Goal: Information Seeking & Learning: Learn about a topic

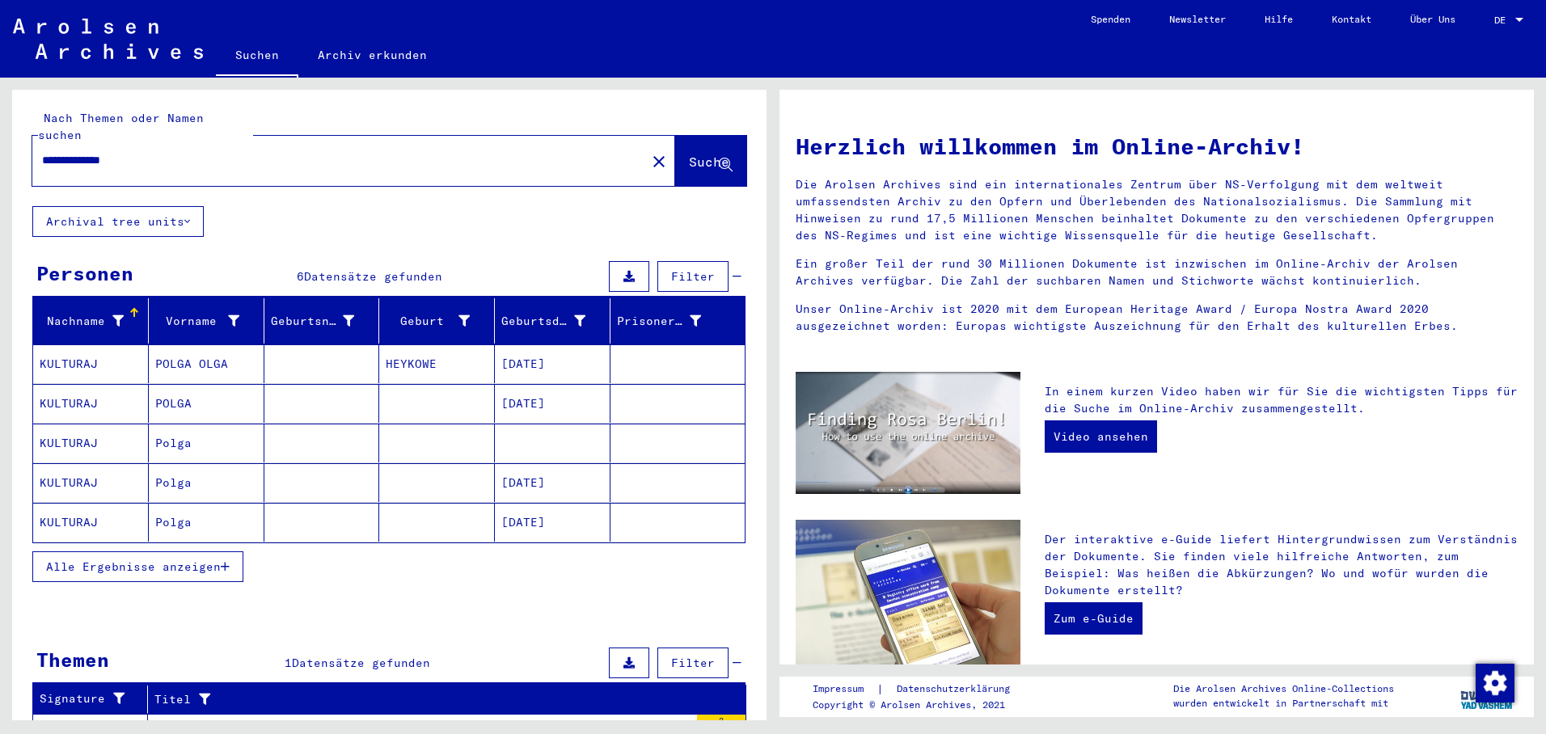
click at [85, 346] on mat-cell "KULTURAJ" at bounding box center [91, 363] width 116 height 39
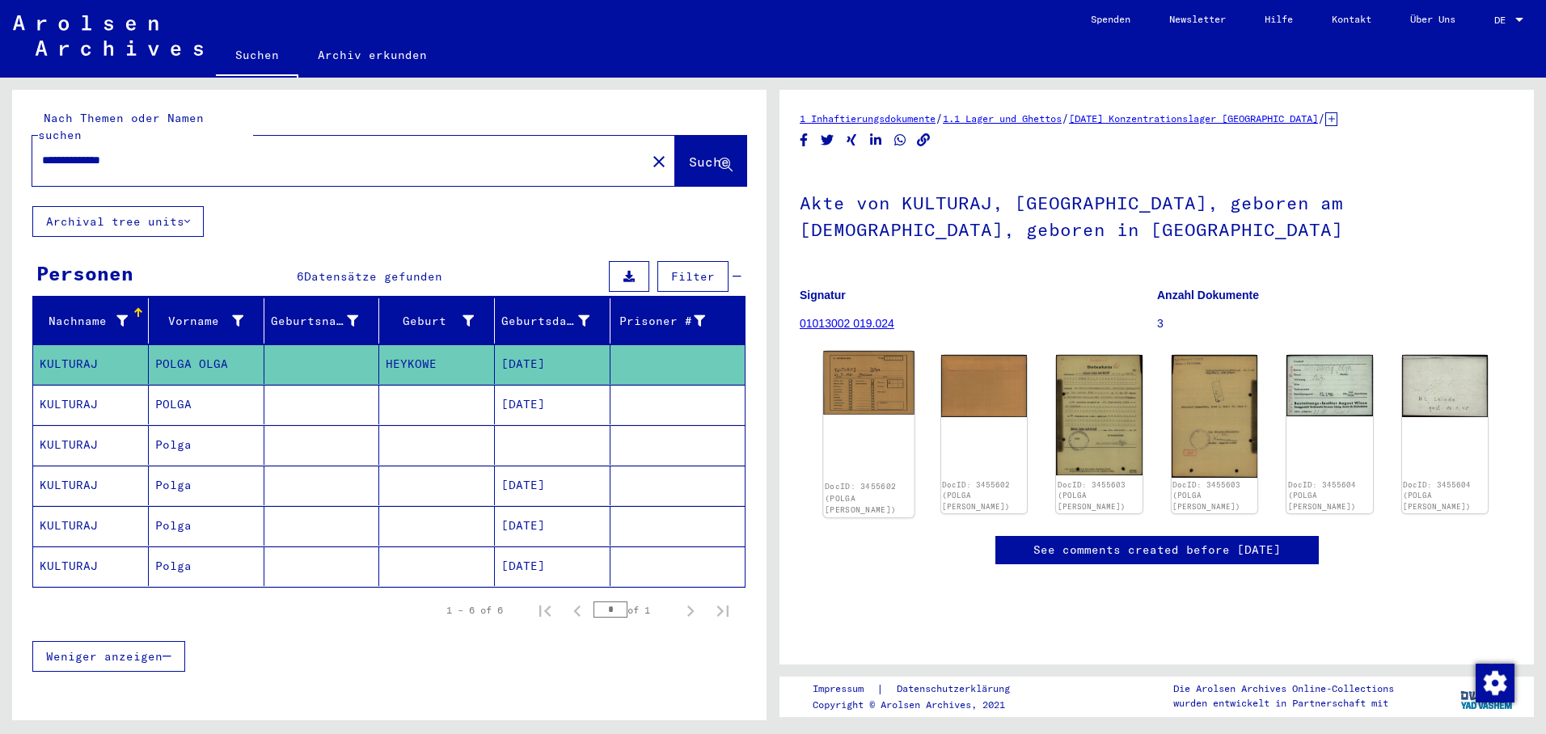
click at [852, 385] on img at bounding box center [868, 383] width 91 height 64
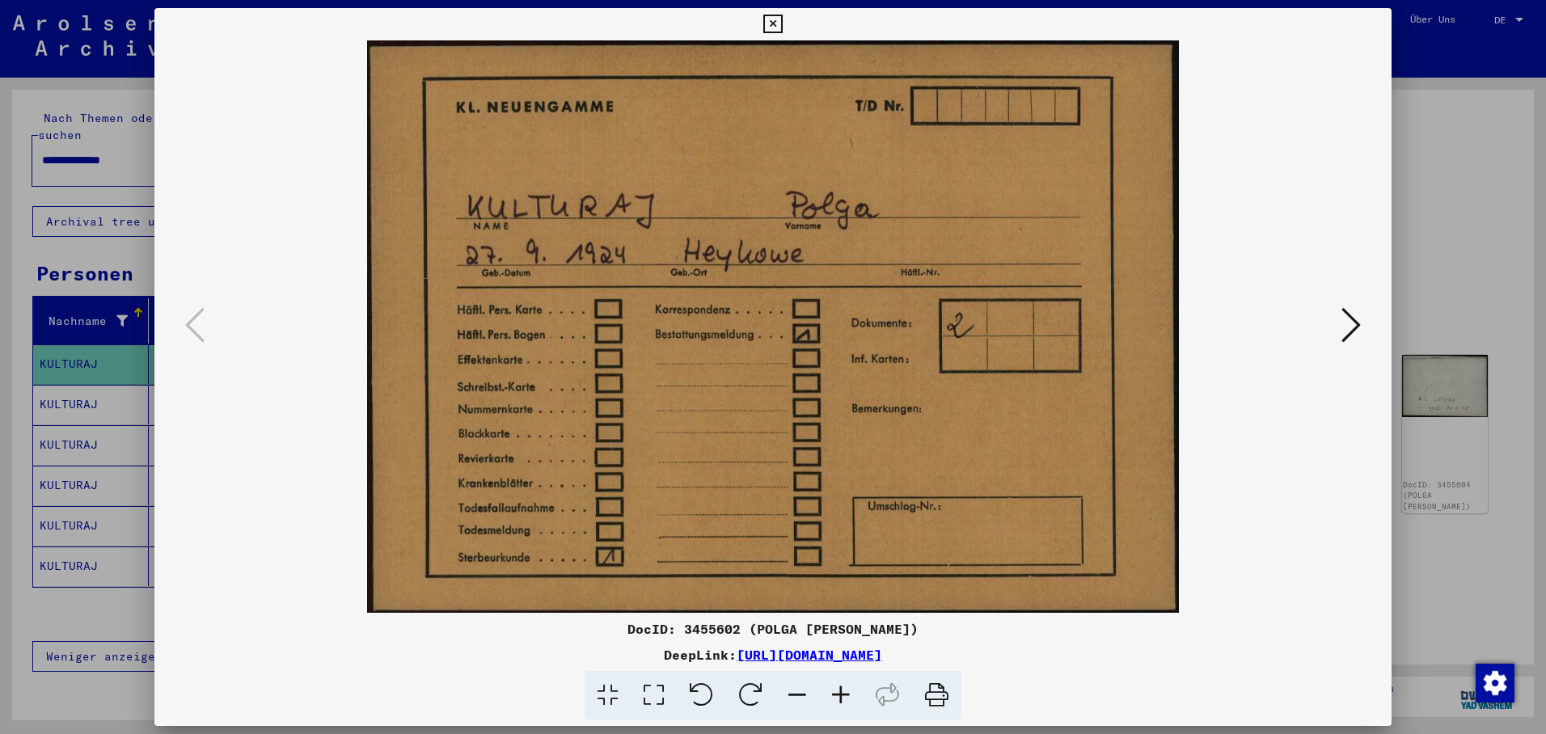
click at [1359, 314] on icon at bounding box center [1351, 325] width 19 height 39
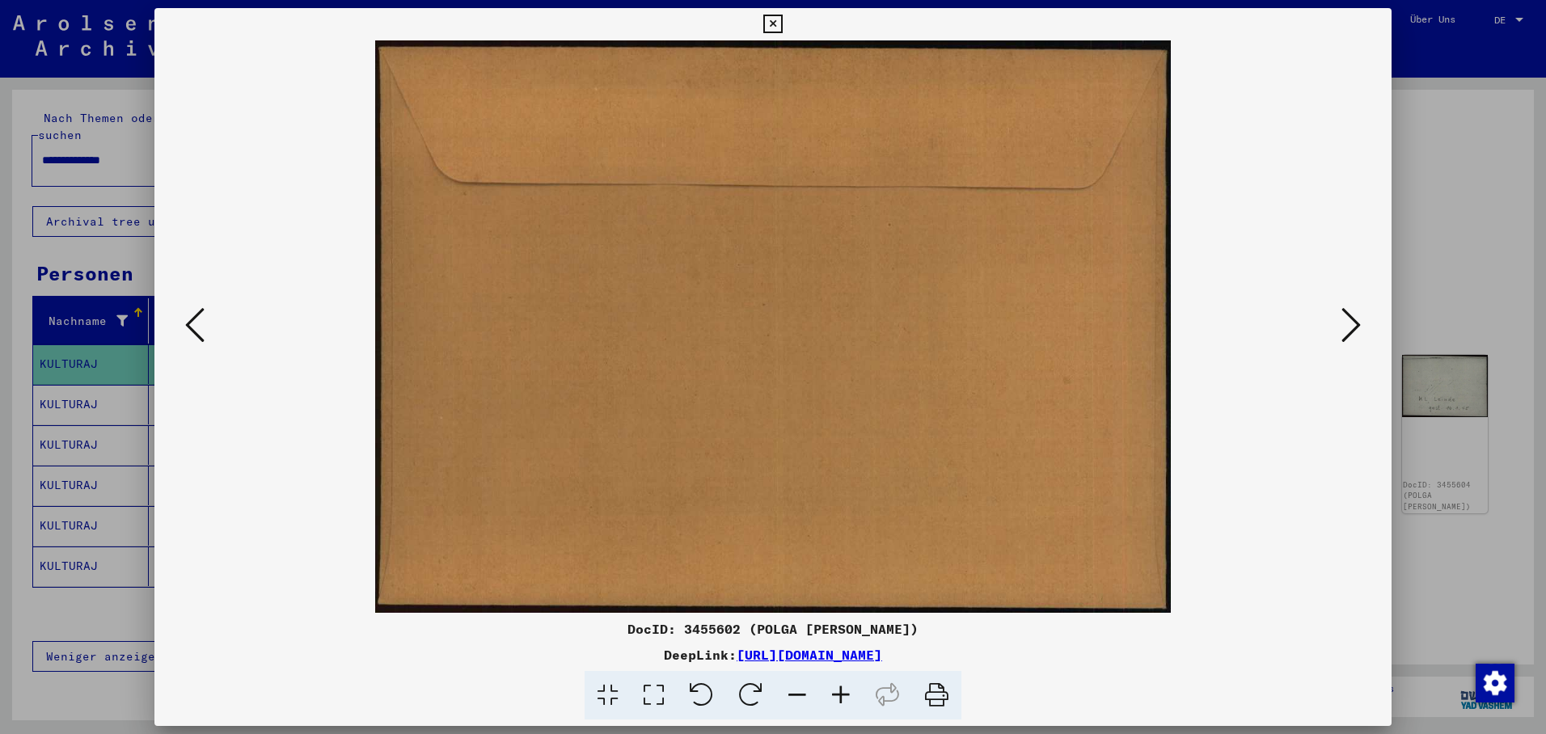
click at [1350, 328] on icon at bounding box center [1351, 325] width 19 height 39
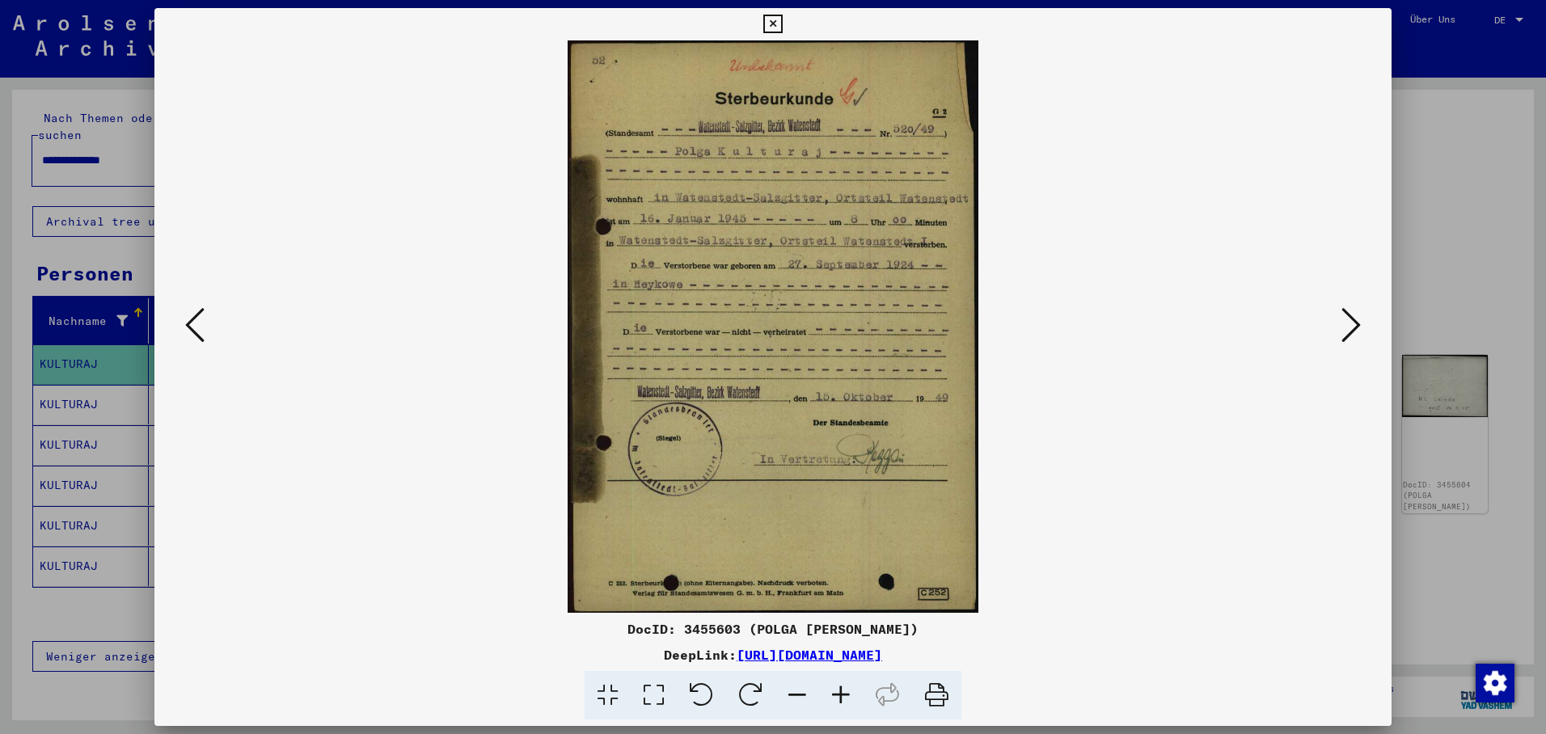
click at [1360, 328] on icon at bounding box center [1351, 325] width 19 height 39
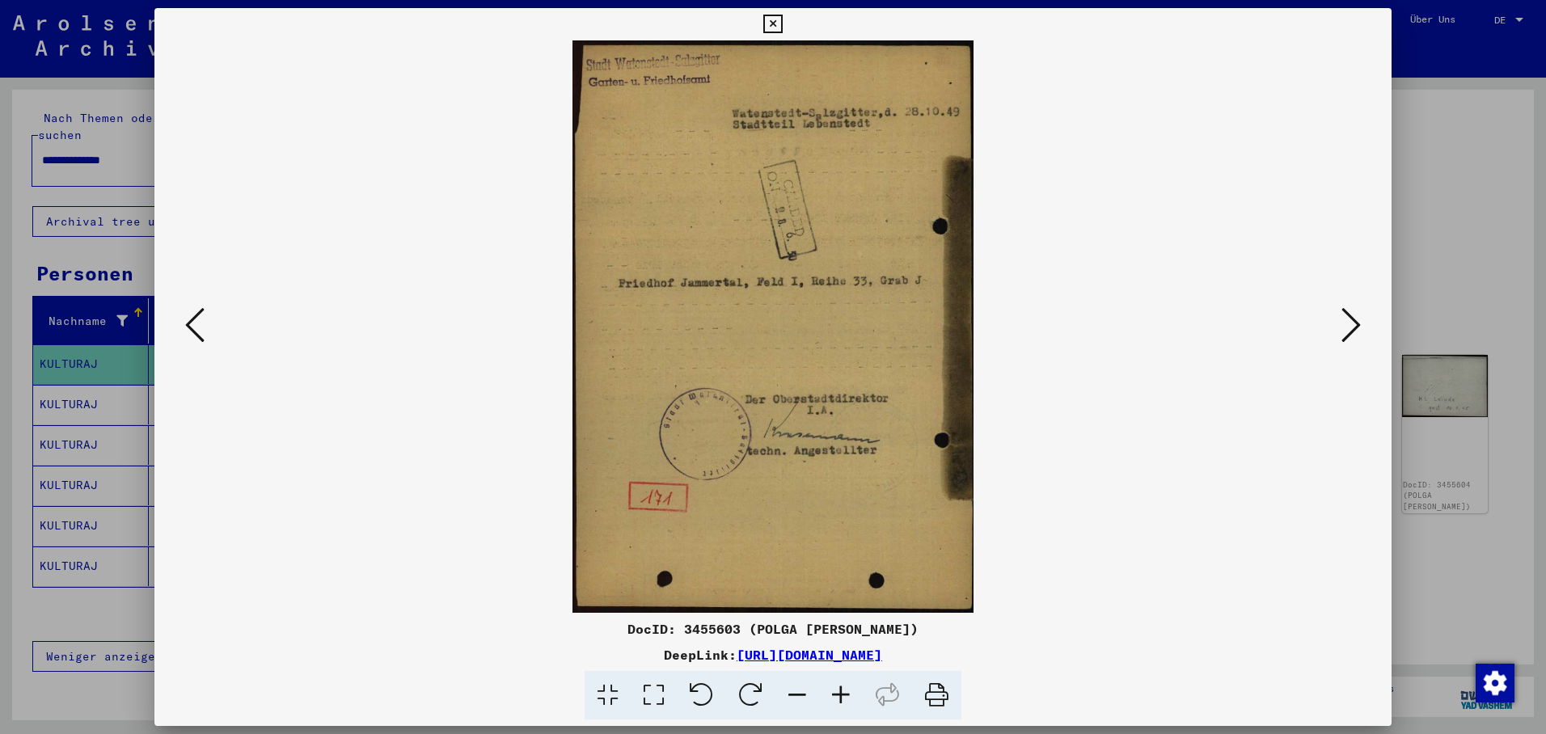
click at [1344, 320] on icon at bounding box center [1351, 325] width 19 height 39
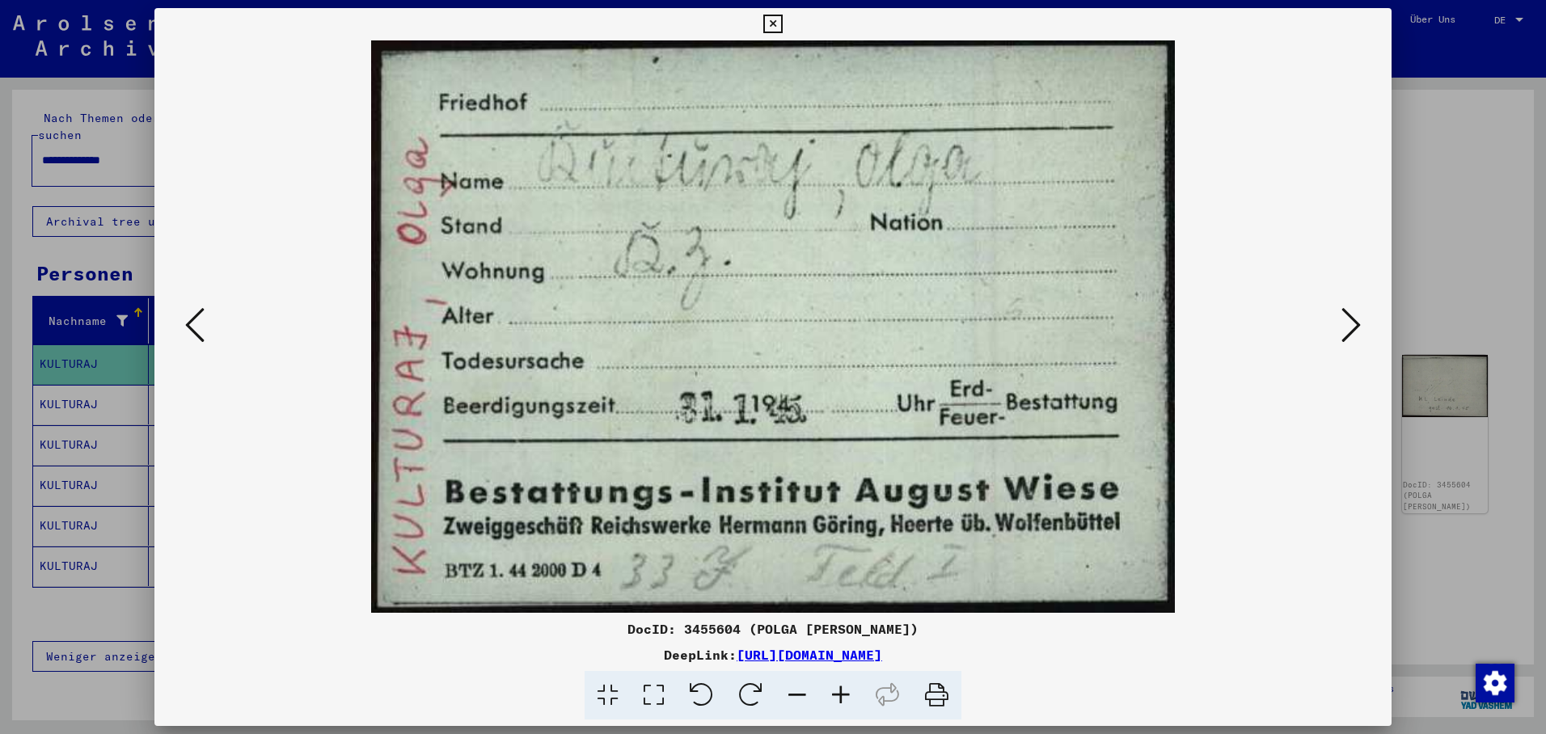
click at [1346, 323] on icon at bounding box center [1351, 325] width 19 height 39
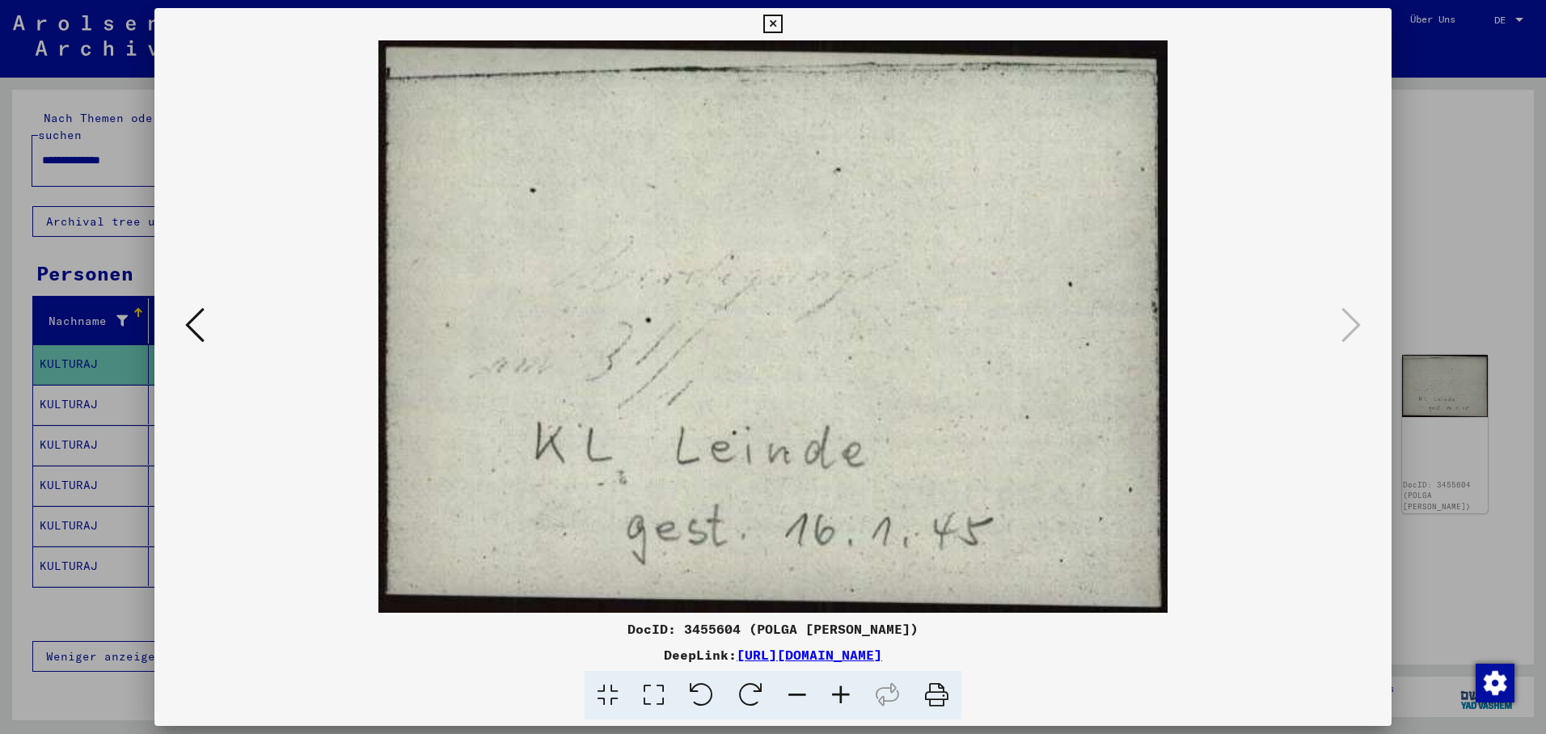
click at [782, 15] on icon at bounding box center [772, 24] width 19 height 19
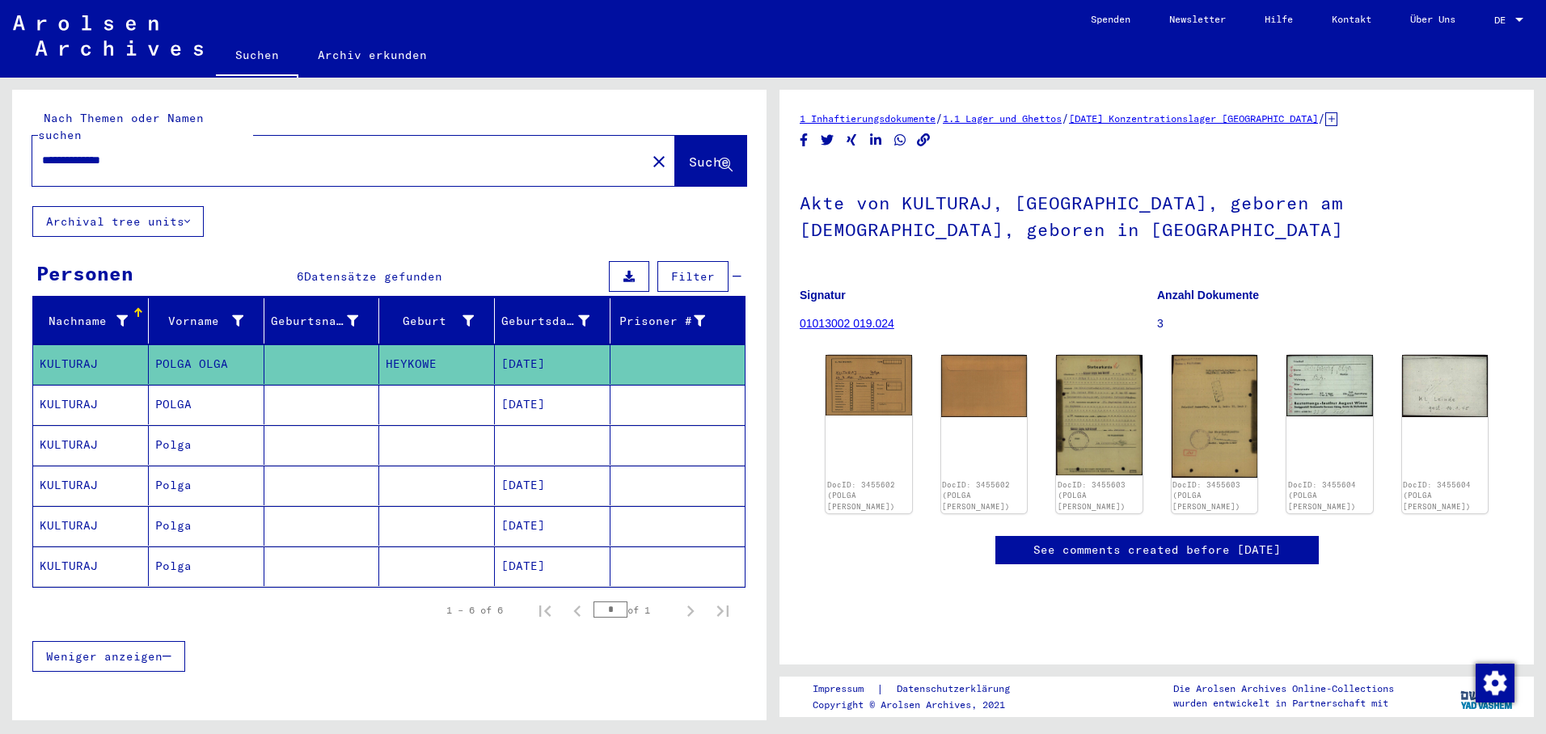
click at [125, 396] on mat-cell "KULTURAJ" at bounding box center [91, 405] width 116 height 40
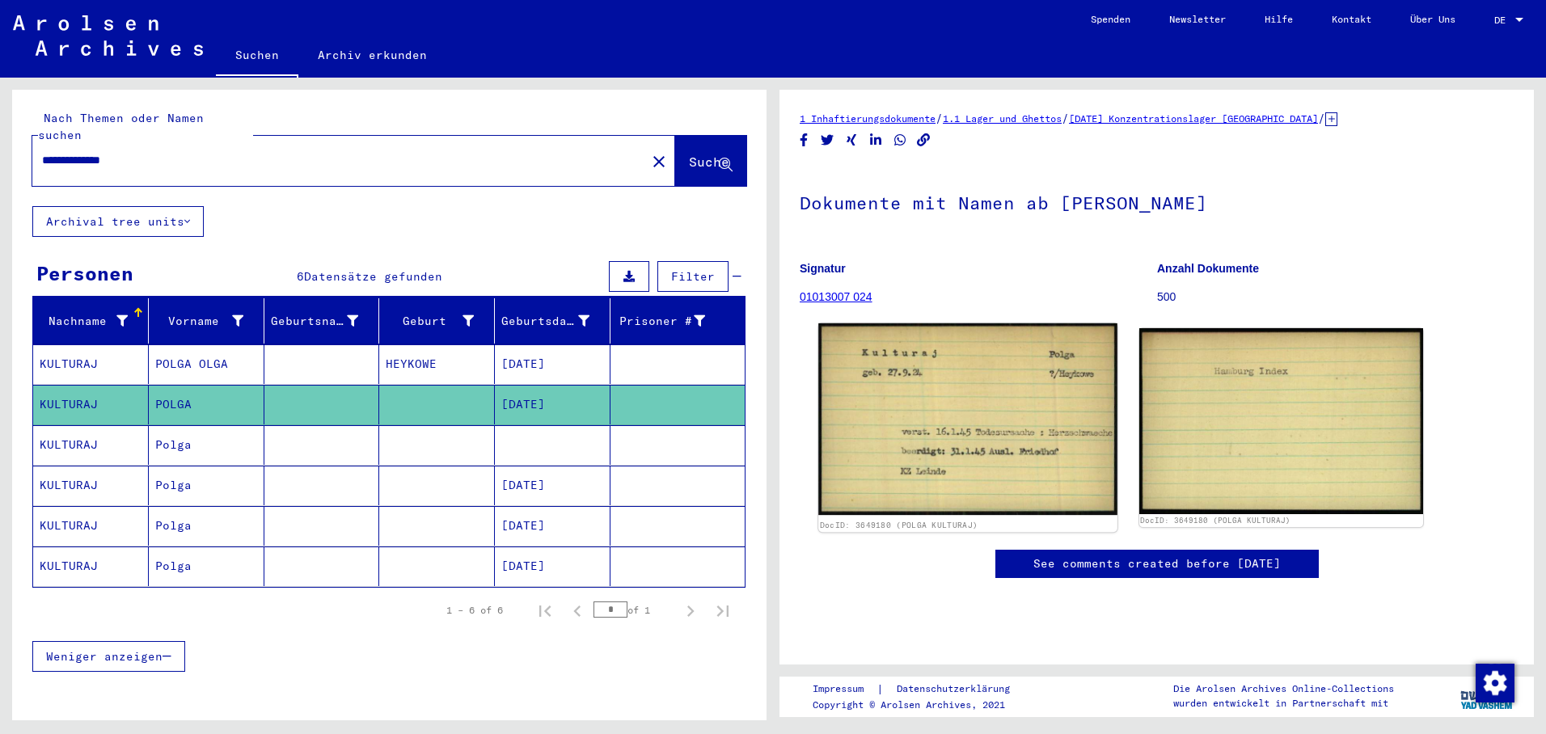
click at [908, 395] on img at bounding box center [967, 419] width 298 height 192
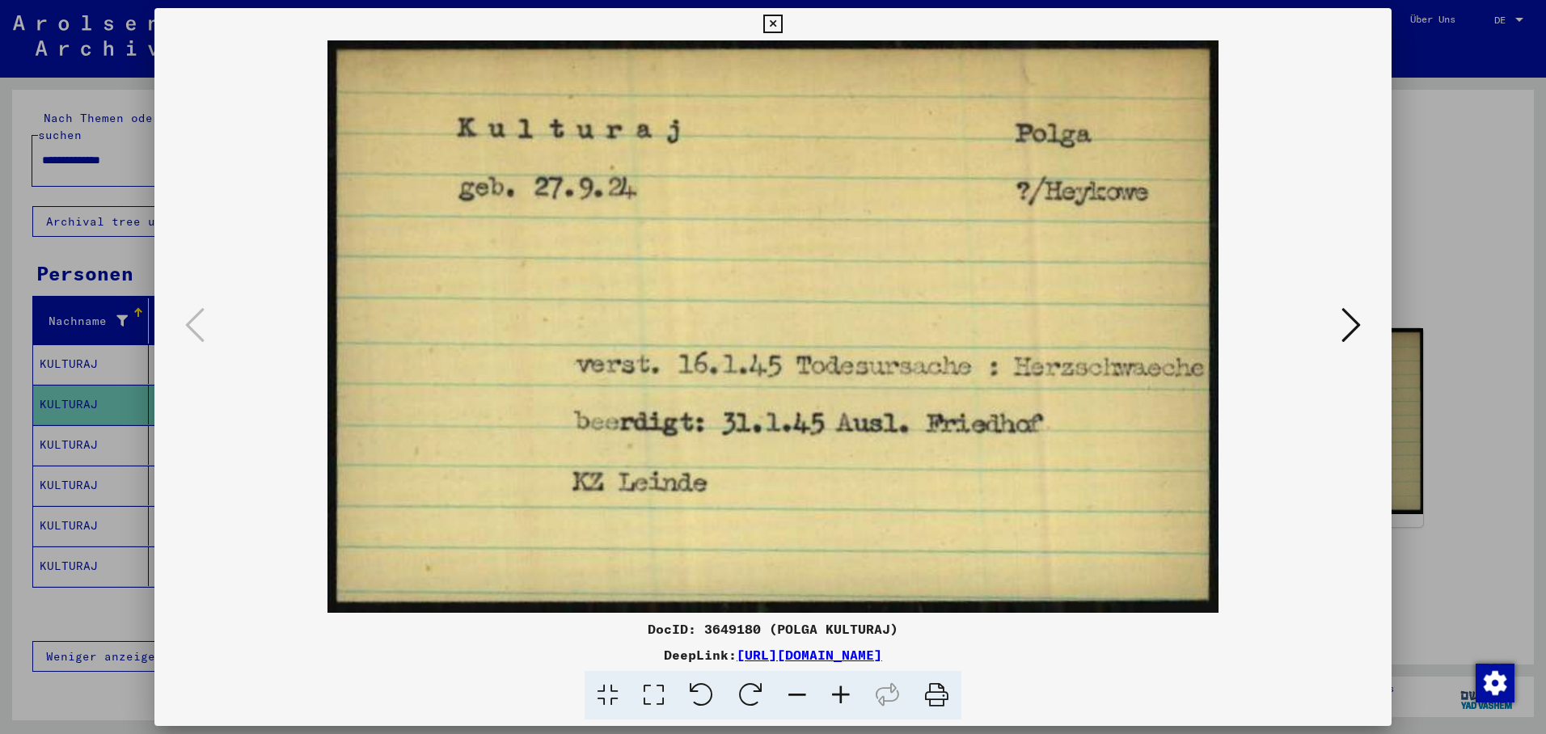
click at [67, 422] on div at bounding box center [773, 367] width 1546 height 734
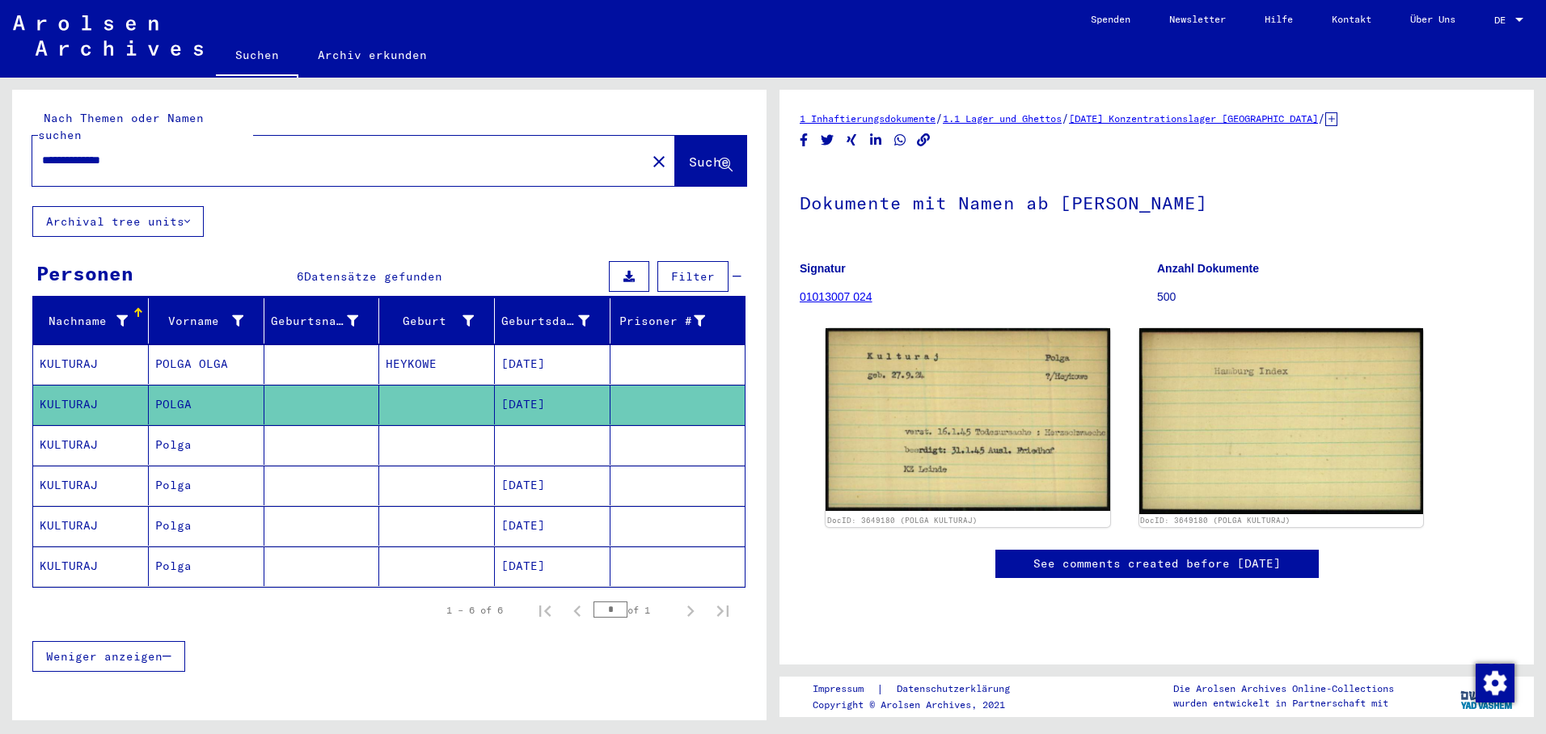
drag, startPoint x: 71, startPoint y: 418, endPoint x: 80, endPoint y: 421, distance: 9.2
click at [75, 425] on mat-cell "KULTURAJ" at bounding box center [91, 445] width 116 height 40
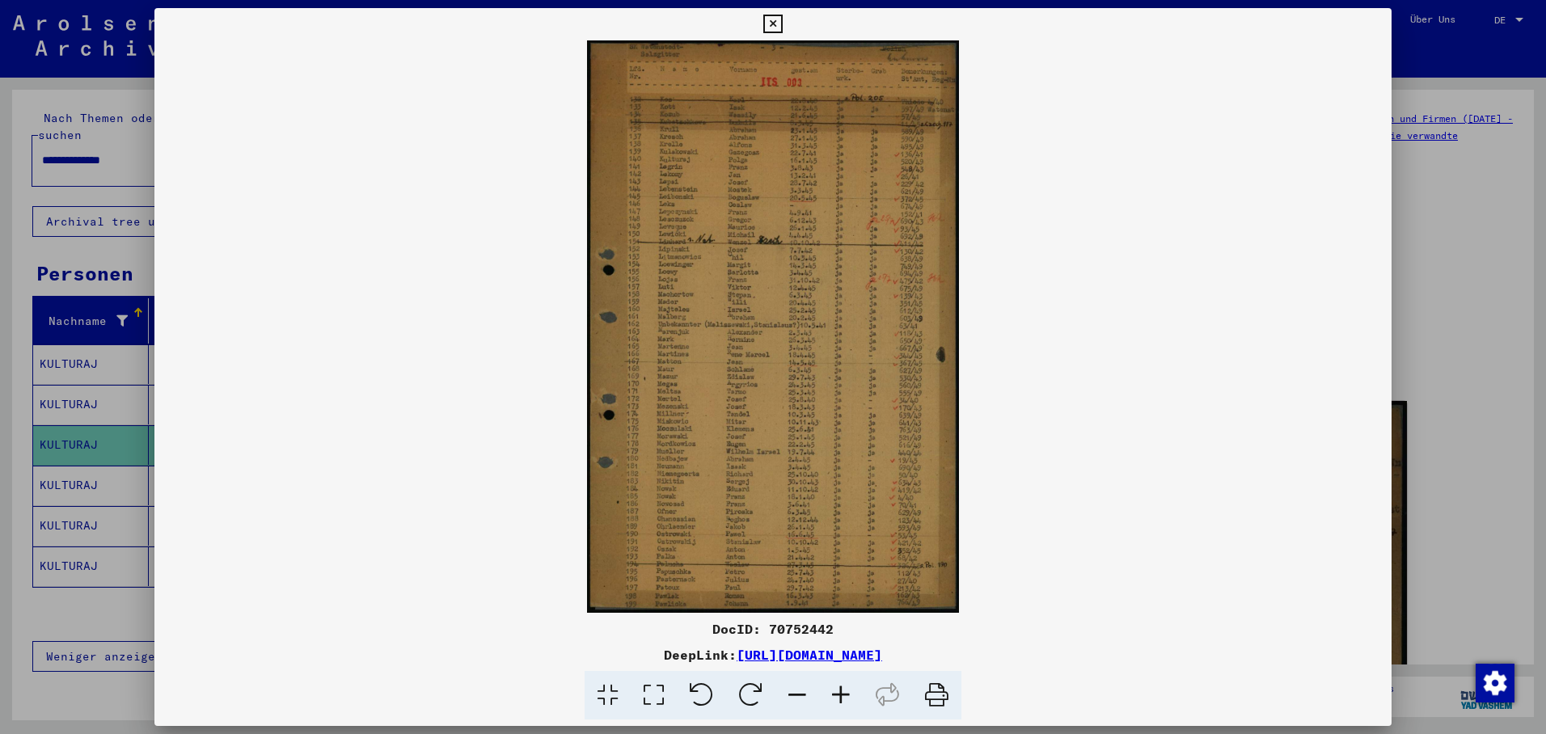
click at [74, 475] on div at bounding box center [773, 367] width 1546 height 734
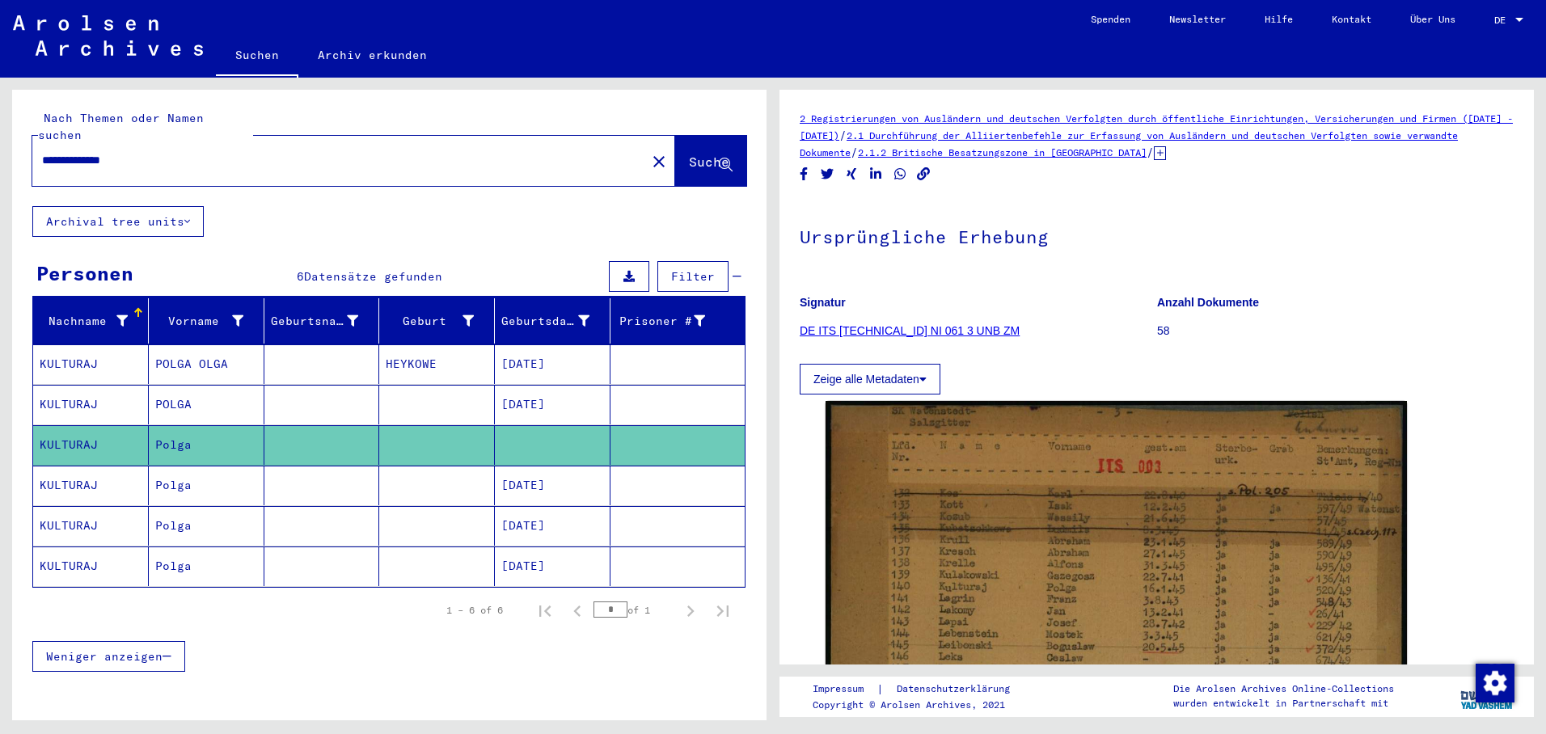
click at [74, 474] on mat-cell "KULTURAJ" at bounding box center [91, 486] width 116 height 40
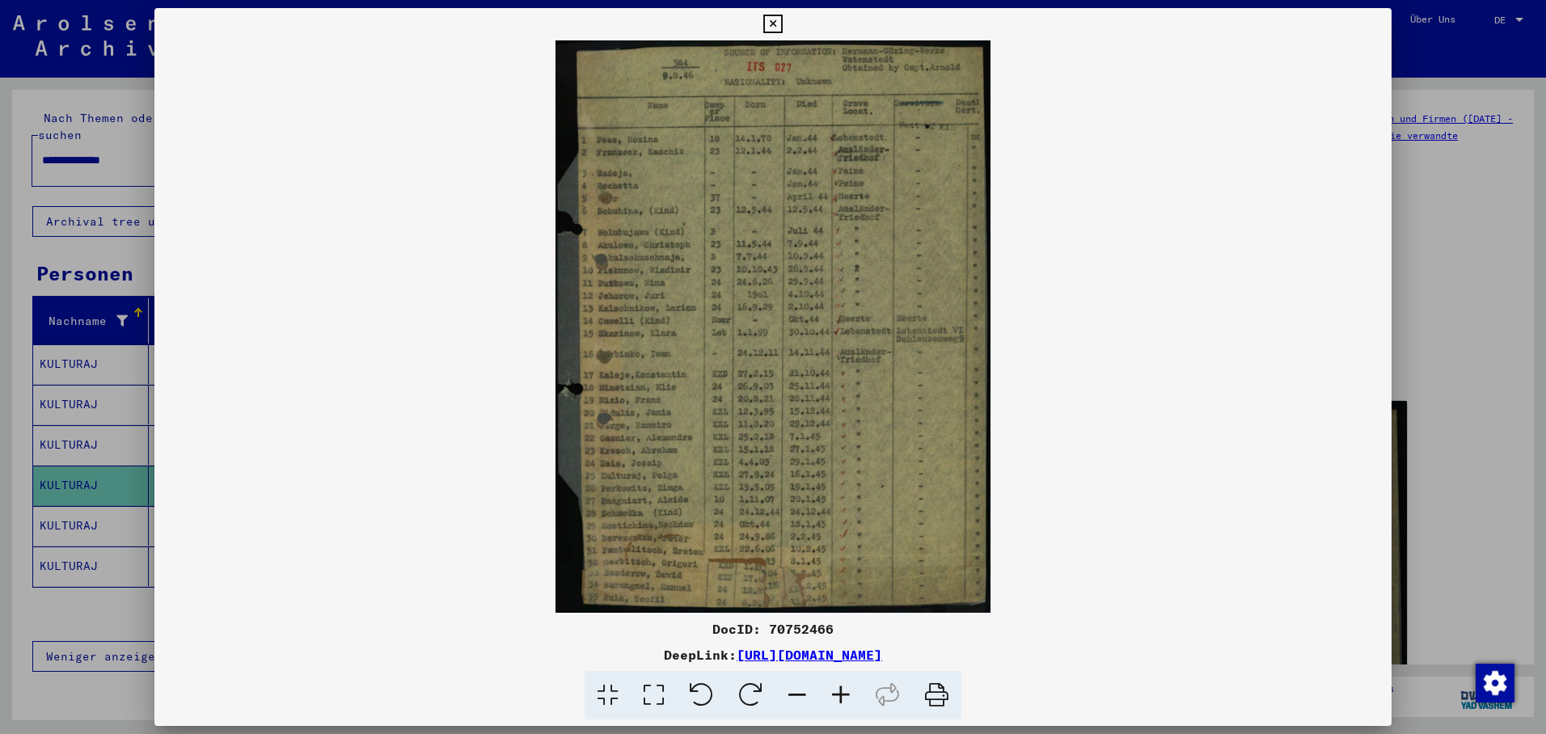
click at [77, 509] on div at bounding box center [773, 367] width 1546 height 734
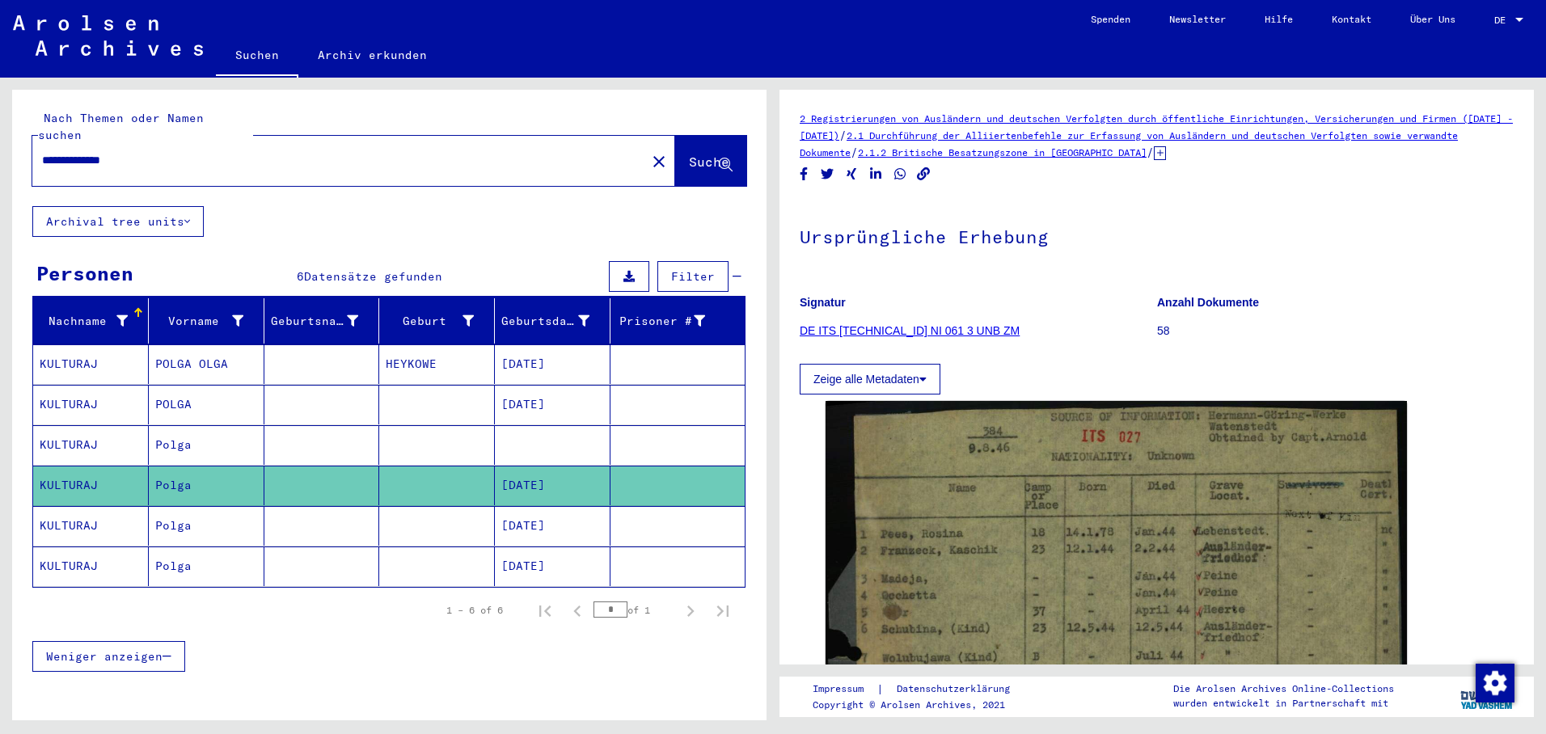
click at [91, 516] on mat-cell "KULTURAJ" at bounding box center [91, 526] width 116 height 40
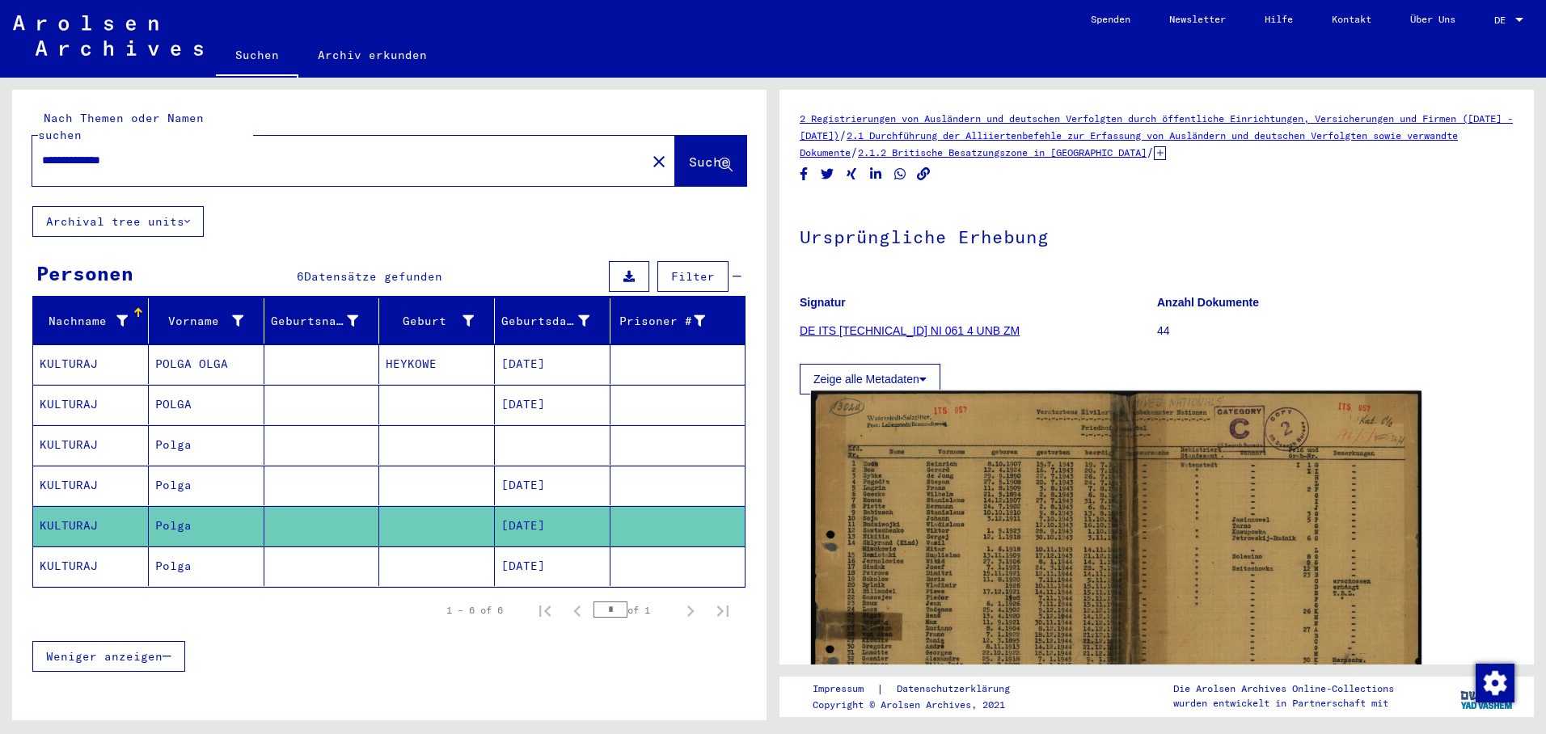
click at [919, 531] on img at bounding box center [1116, 598] width 611 height 415
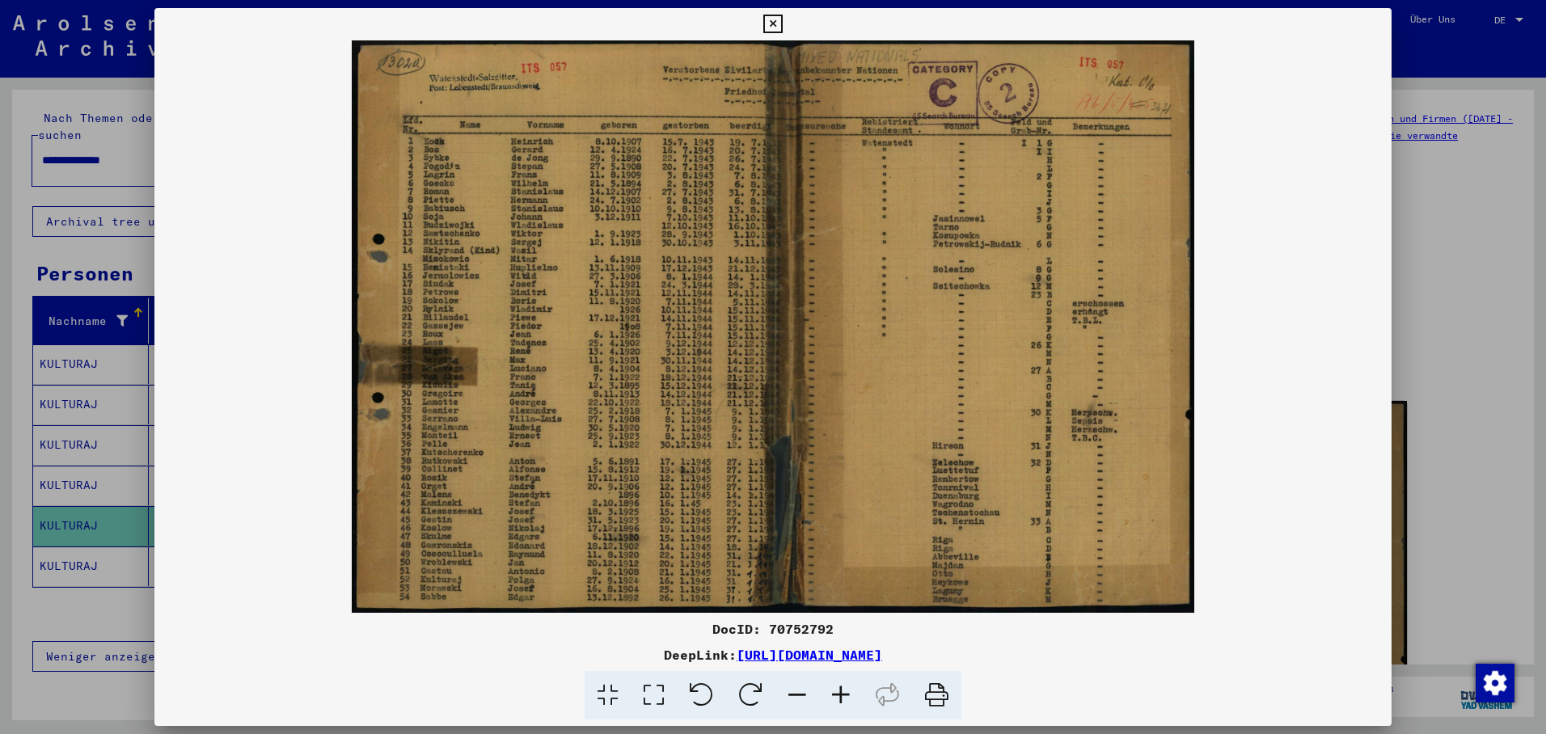
click at [103, 541] on div at bounding box center [773, 367] width 1546 height 734
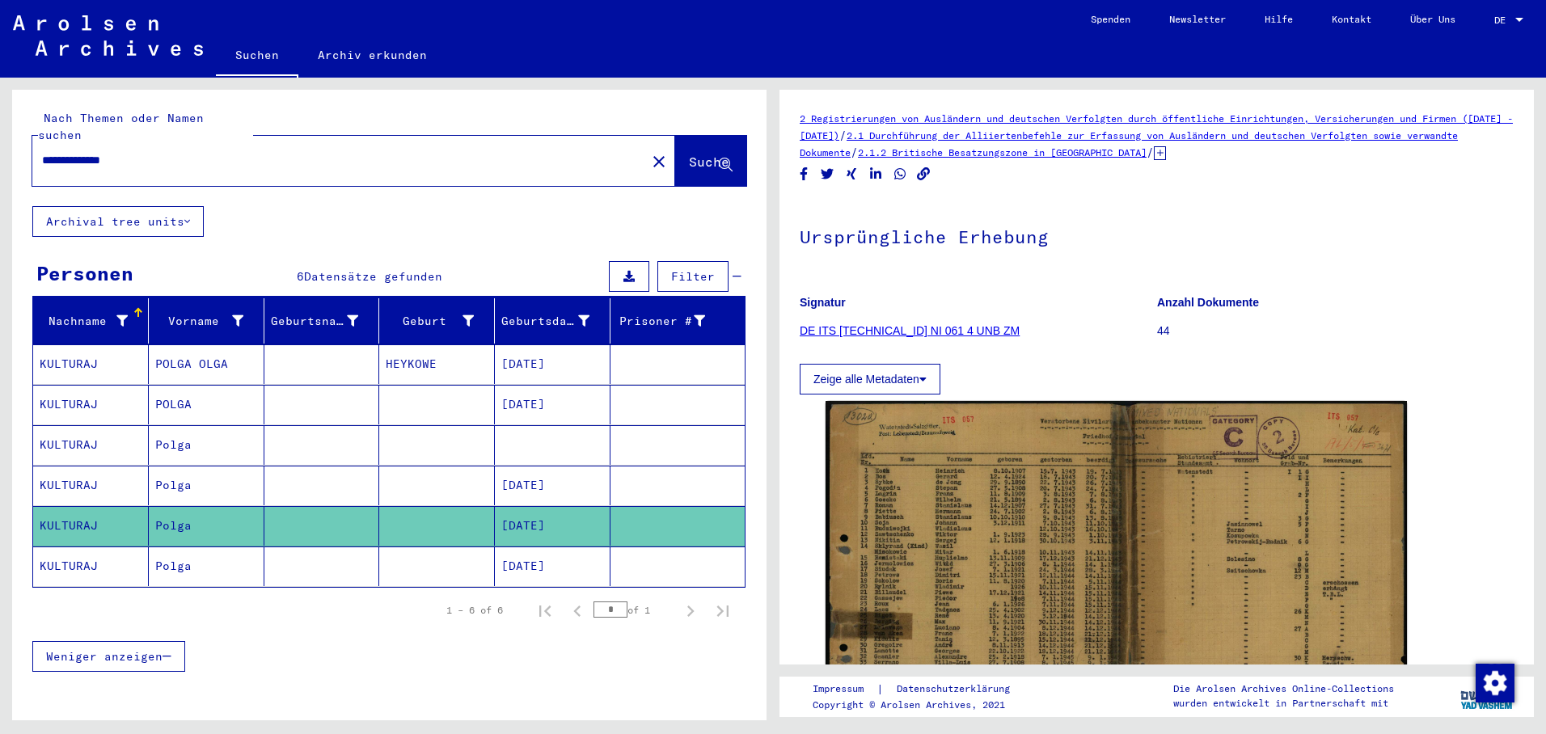
click at [100, 547] on mat-cell "KULTURAJ" at bounding box center [91, 567] width 116 height 40
